Goal: Obtain resource: Obtain resource

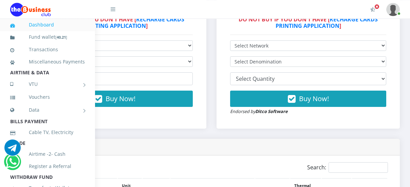
scroll to position [213, 92]
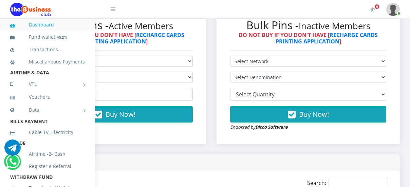
click at [404, 61] on div "Bulk Pins Downloads instantly (INACTIVE MEMBERS) Bulk Pins - Inactive Members D…" at bounding box center [307, 71] width 193 height 166
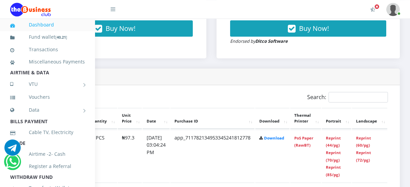
scroll to position [300, 92]
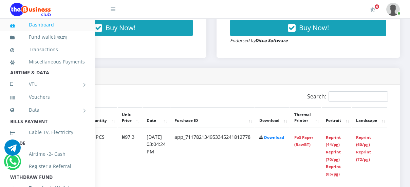
click at [365, 119] on th "Landscape" at bounding box center [369, 117] width 35 height 21
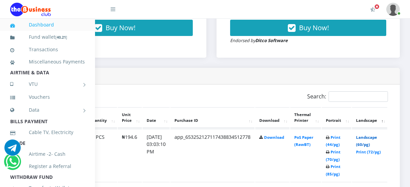
click at [367, 139] on link "Landscape (60/pg)" at bounding box center [366, 141] width 21 height 13
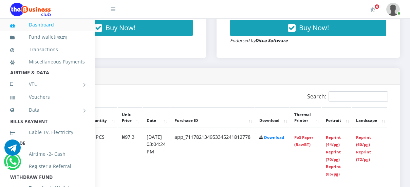
scroll to position [300, 92]
click at [364, 138] on link "Reprint (60/pg)" at bounding box center [363, 141] width 15 height 13
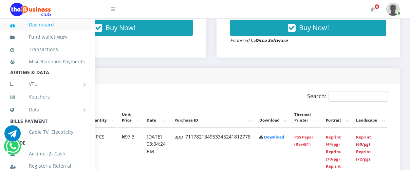
click at [366, 140] on link "Reprint (60/pg)" at bounding box center [363, 141] width 15 height 13
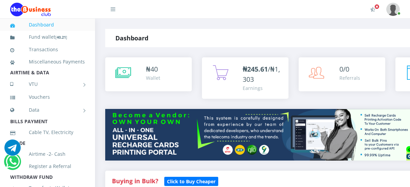
scroll to position [176, 0]
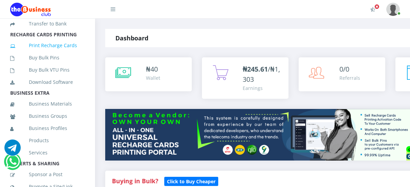
click at [56, 53] on link "Print Recharge Cards" at bounding box center [47, 46] width 75 height 16
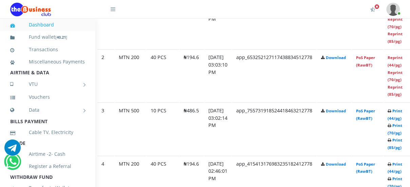
scroll to position [433, 22]
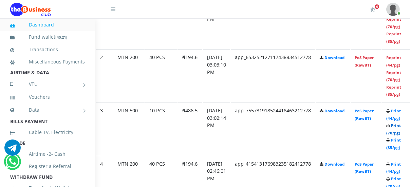
drag, startPoint x: 396, startPoint y: 125, endPoint x: 398, endPoint y: 134, distance: 9.0
click at [398, 134] on b "Print (44/pg) Print (70/pg) Print (85/pg)" at bounding box center [393, 129] width 15 height 42
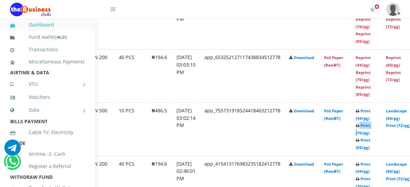
scroll to position [433, 54]
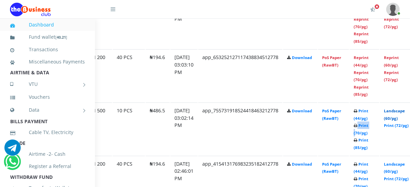
click at [400, 113] on link "Landscape (60/pg)" at bounding box center [394, 114] width 21 height 13
